Goal: Task Accomplishment & Management: Check status

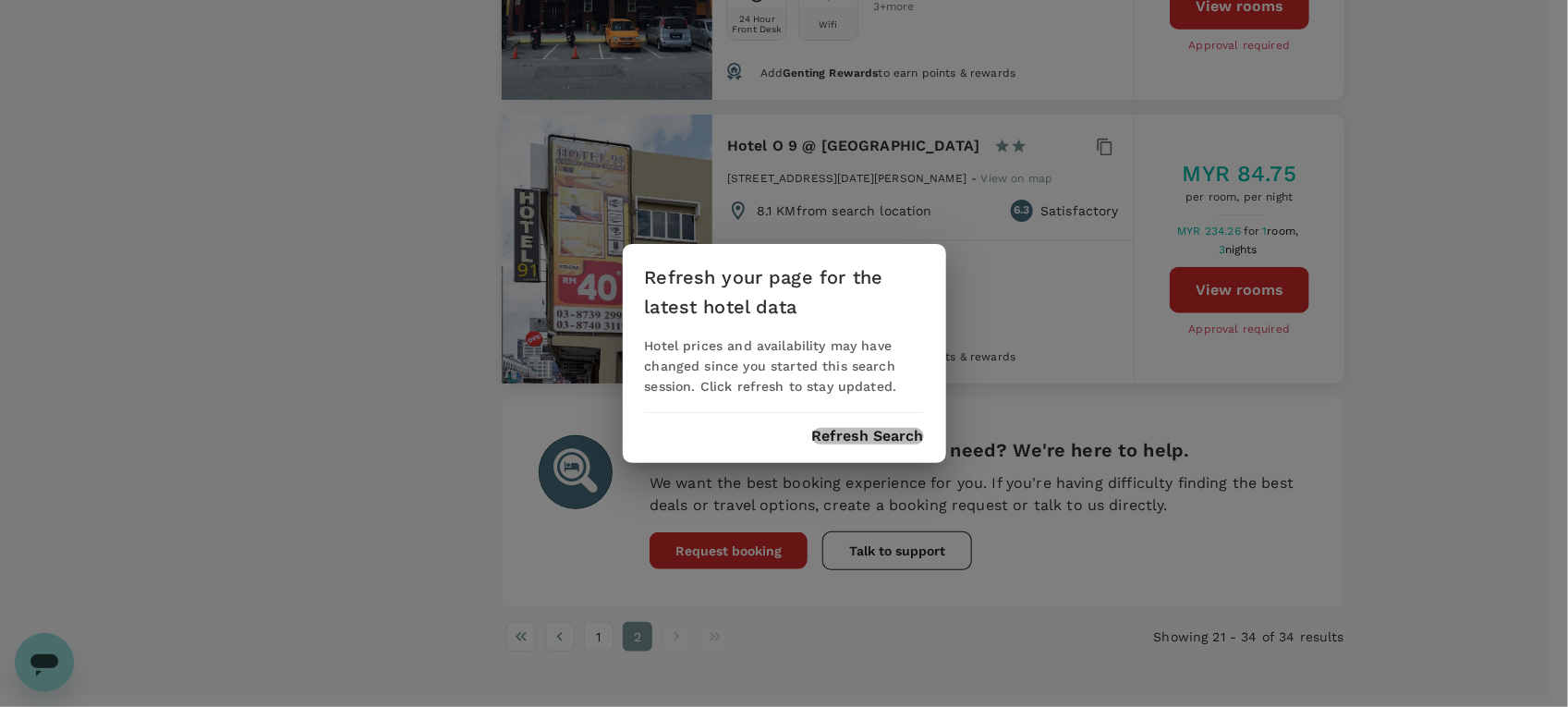
click at [887, 443] on button "Refresh Search" at bounding box center [868, 435] width 112 height 17
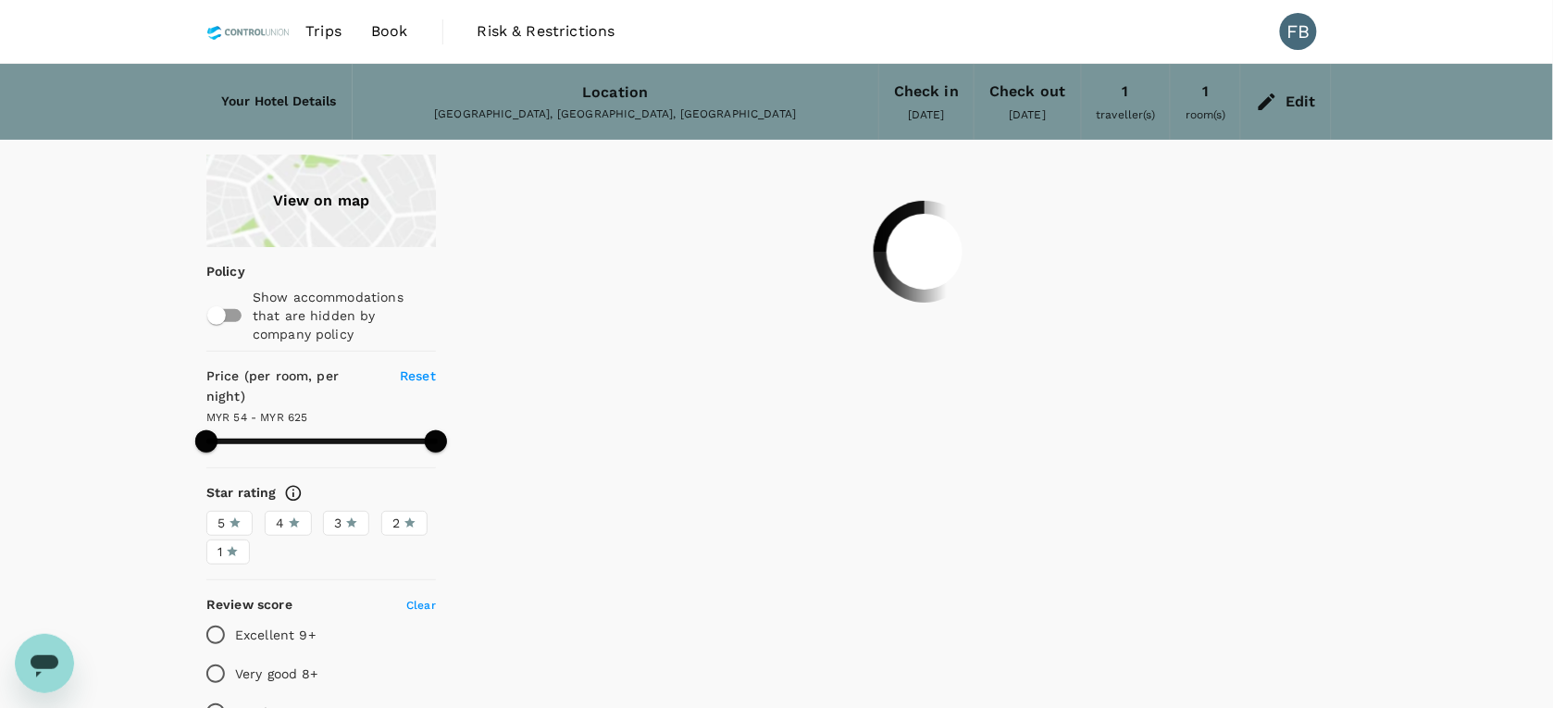
type input "624.38"
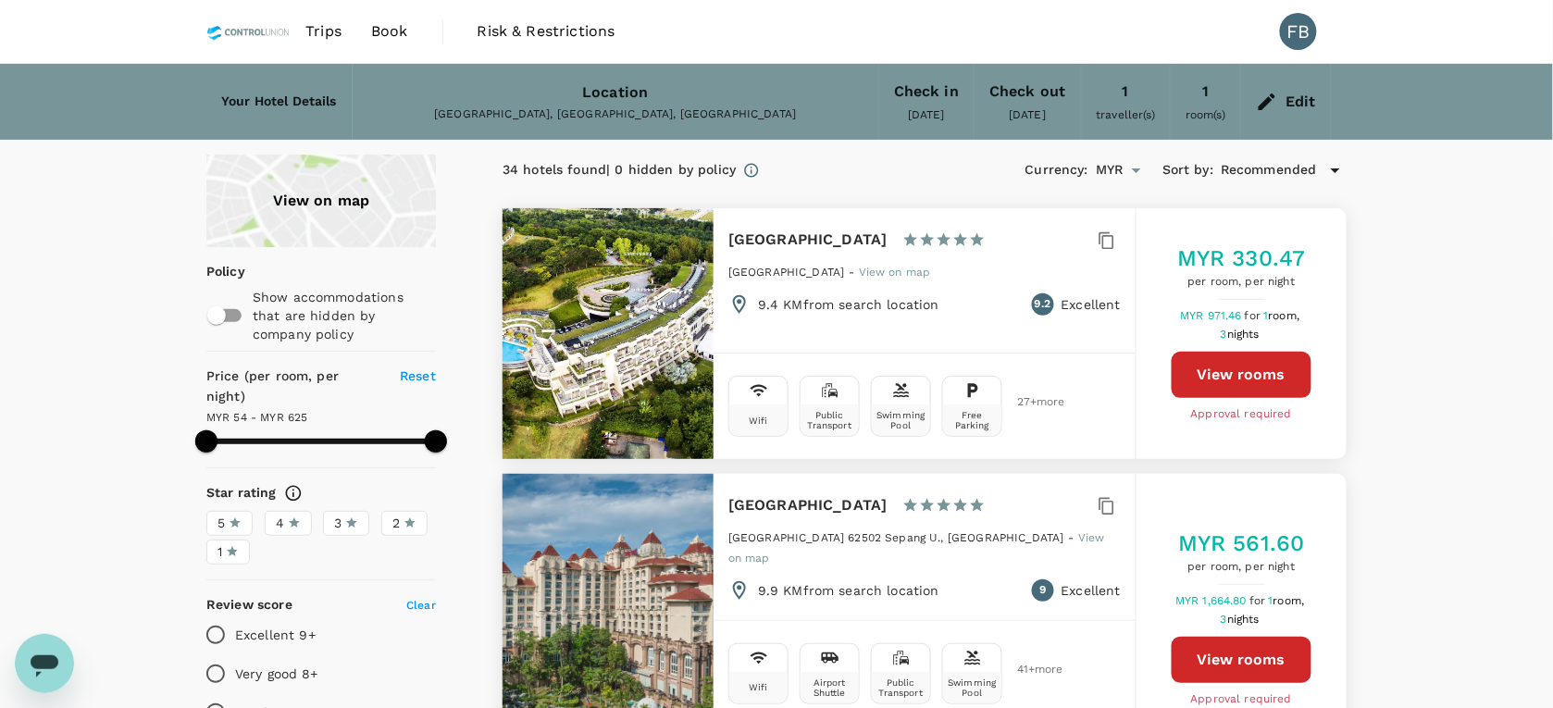
drag, startPoint x: 250, startPoint y: 28, endPoint x: 284, endPoint y: 34, distance: 34.8
click at [250, 28] on img at bounding box center [248, 31] width 84 height 41
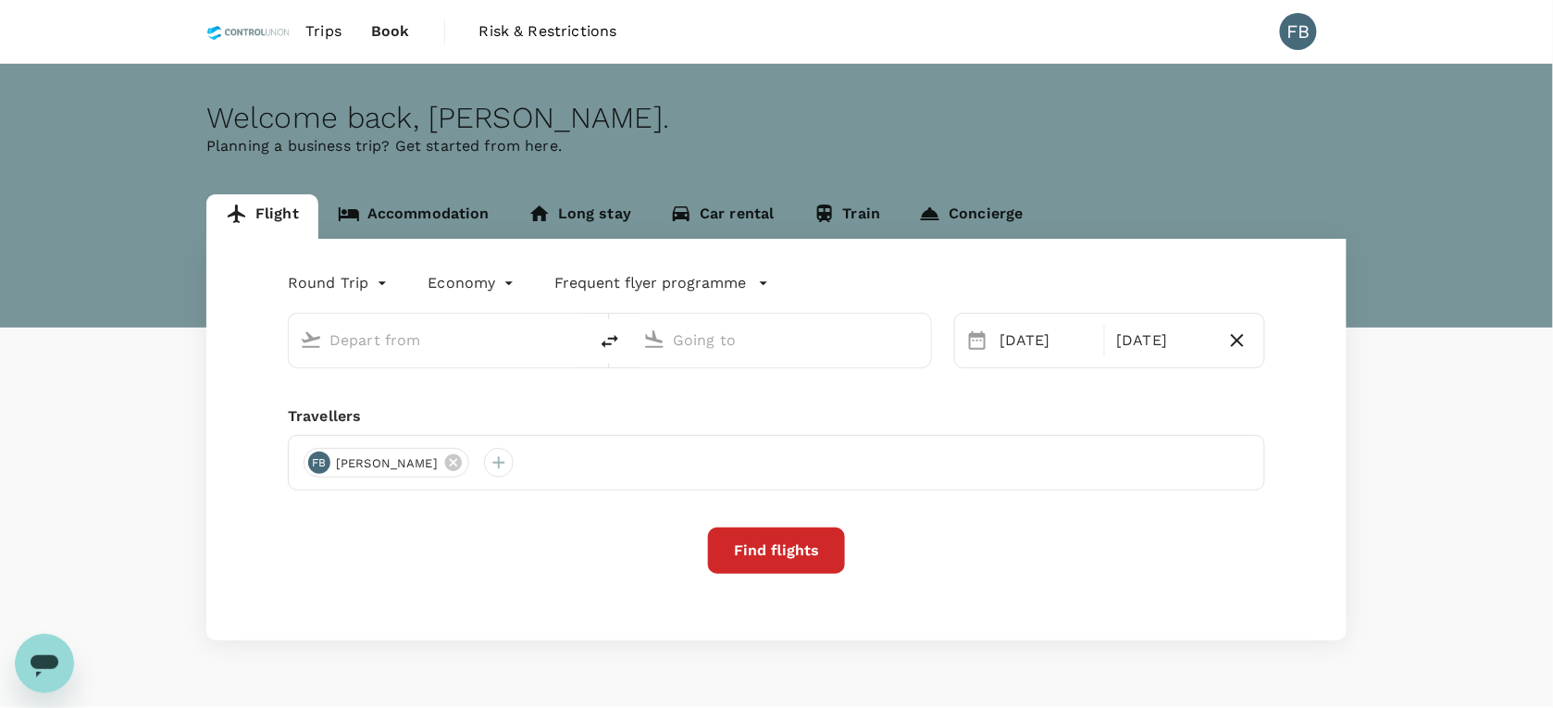
type input "Kuala Lumpur Intl ([GEOGRAPHIC_DATA])"
type input "Singapore Changi (SIN)"
type input "Kuala Lumpur Intl ([GEOGRAPHIC_DATA])"
type input "Singapore Changi (SIN)"
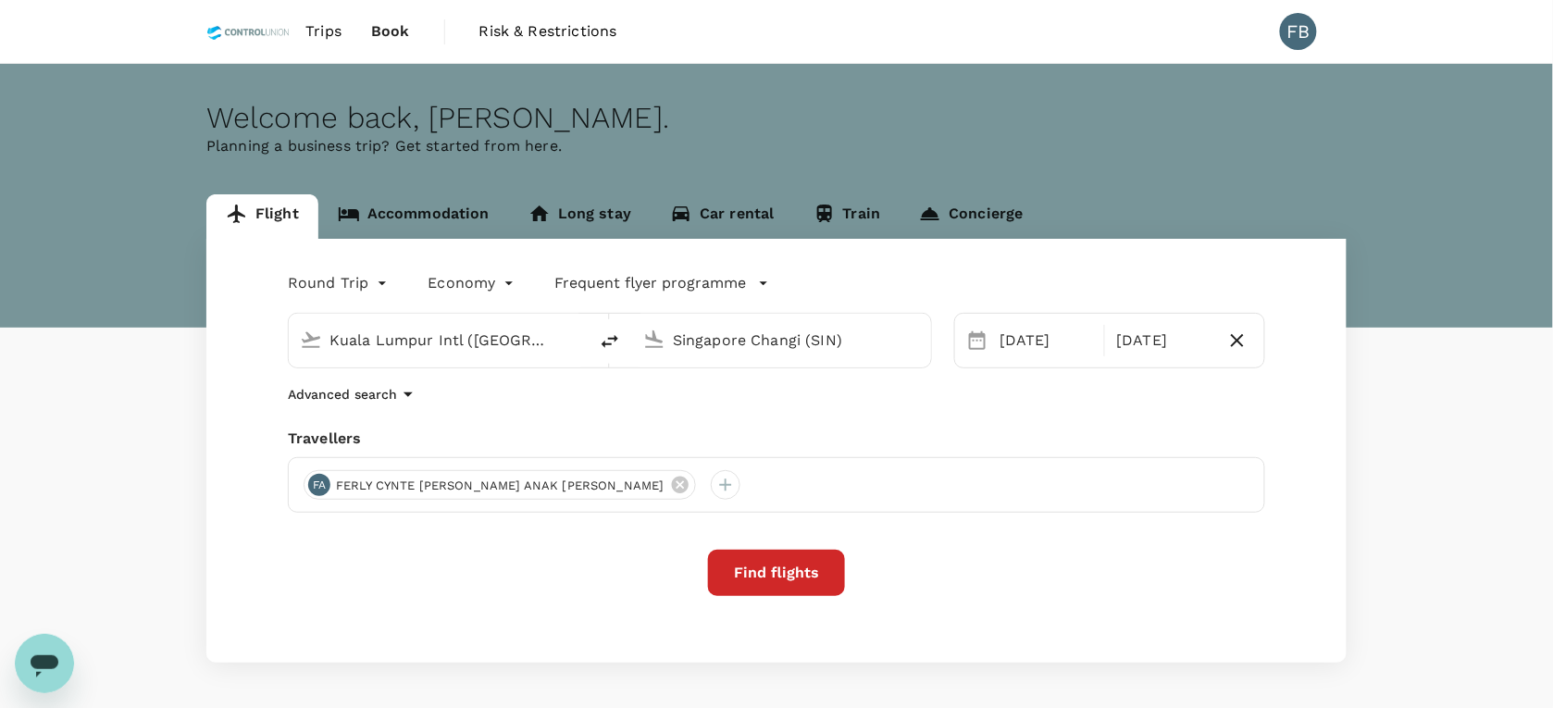
click at [384, 35] on span "Book" at bounding box center [390, 31] width 39 height 22
click at [327, 37] on span "Trips" at bounding box center [323, 31] width 36 height 22
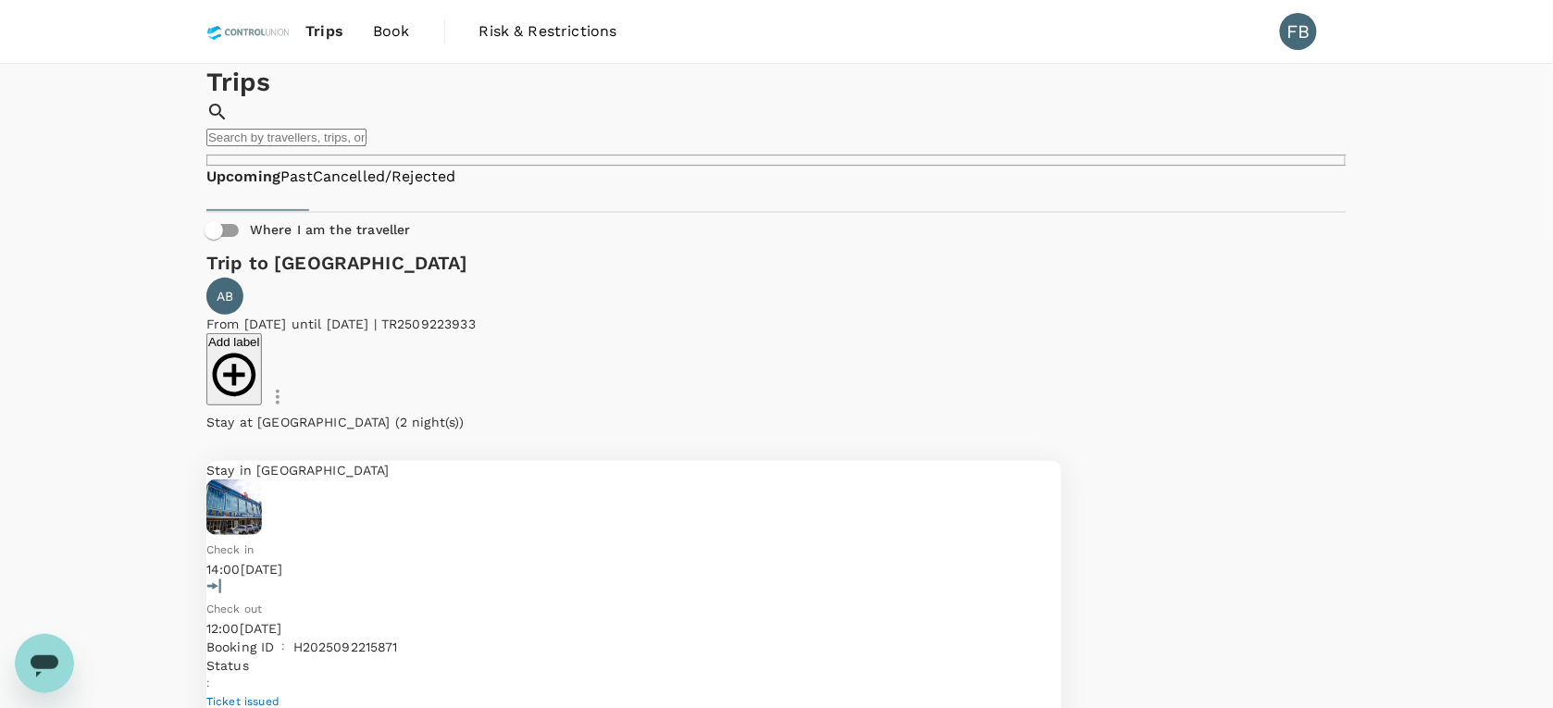
click at [313, 188] on link "Past" at bounding box center [296, 177] width 32 height 21
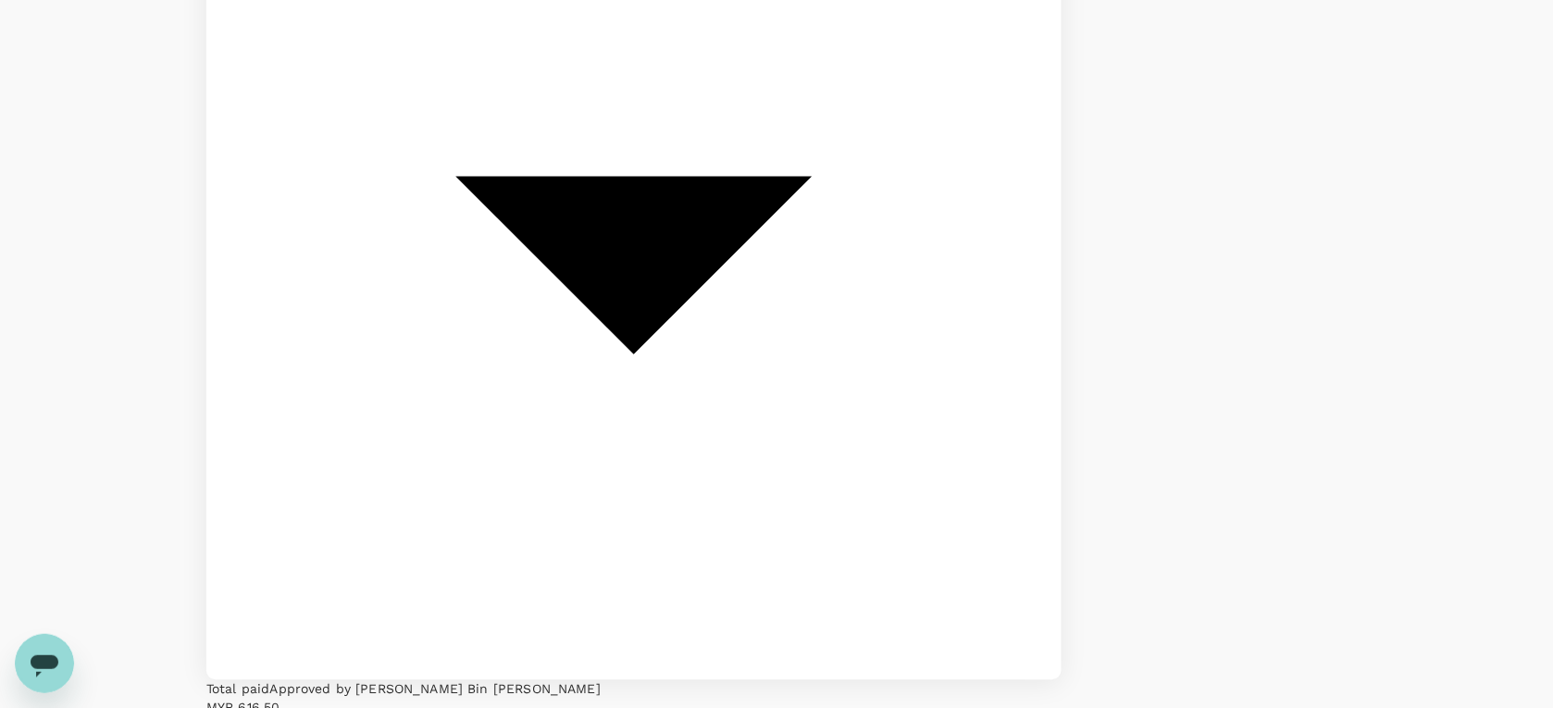
scroll to position [1041, 0]
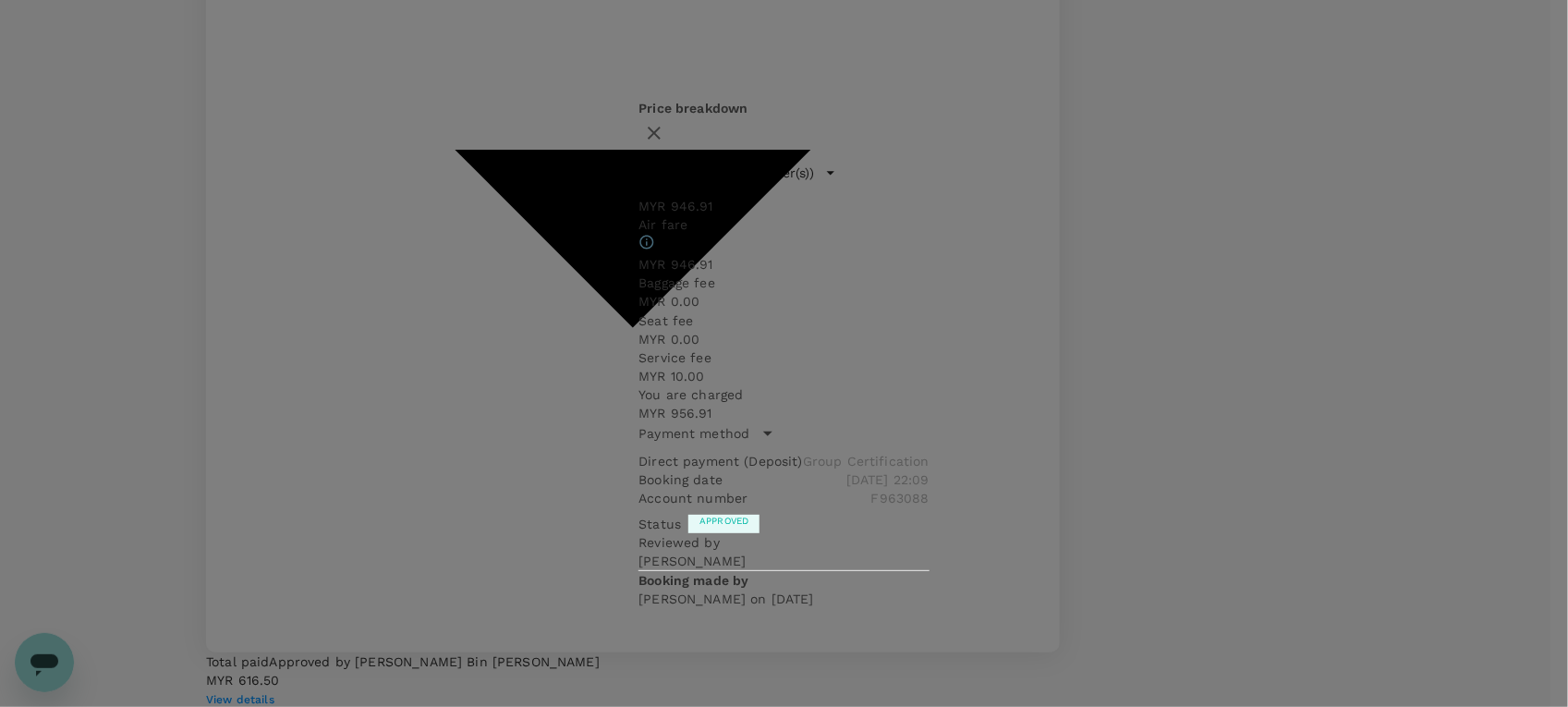
click at [665, 144] on icon "button" at bounding box center [654, 133] width 22 height 22
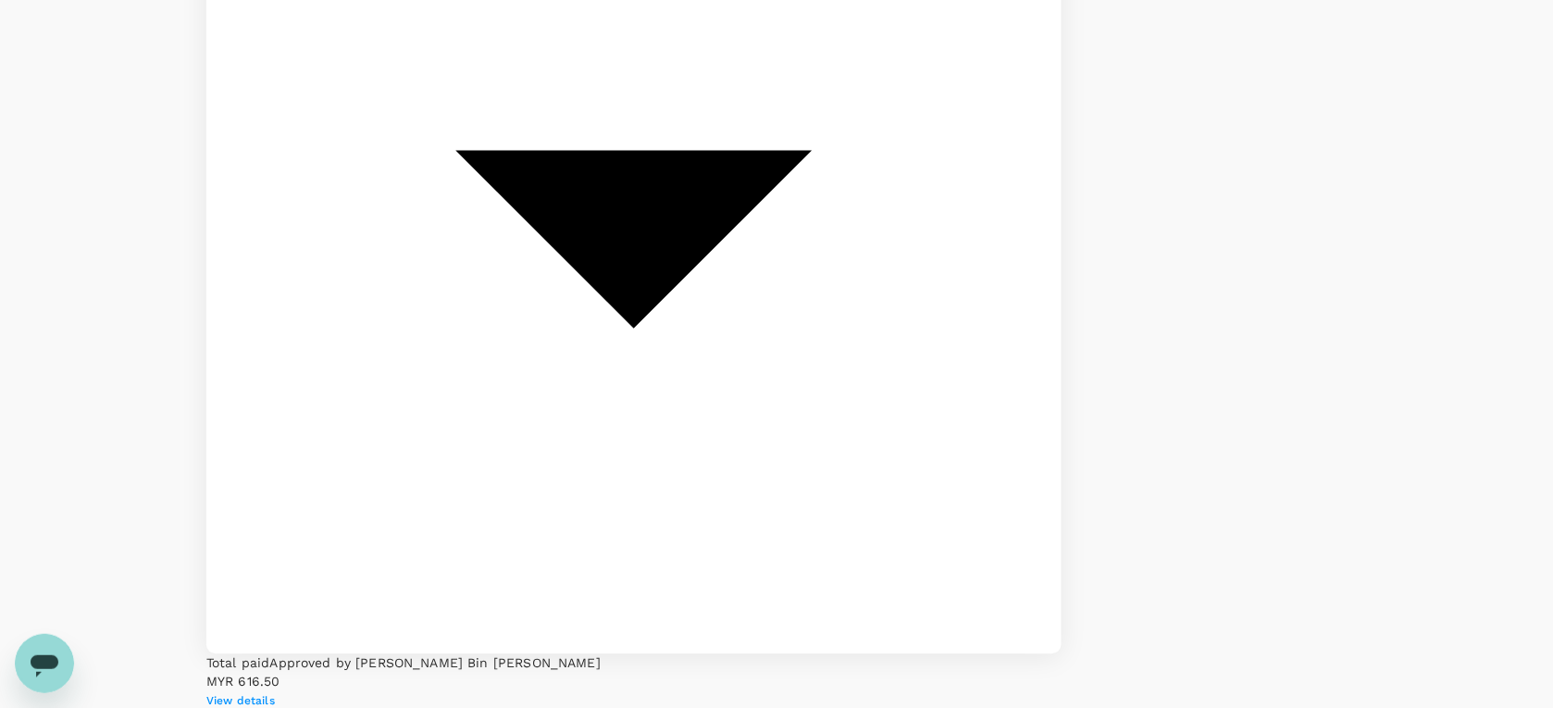
copy span "A20250909830416"
